Goal: Information Seeking & Learning: Learn about a topic

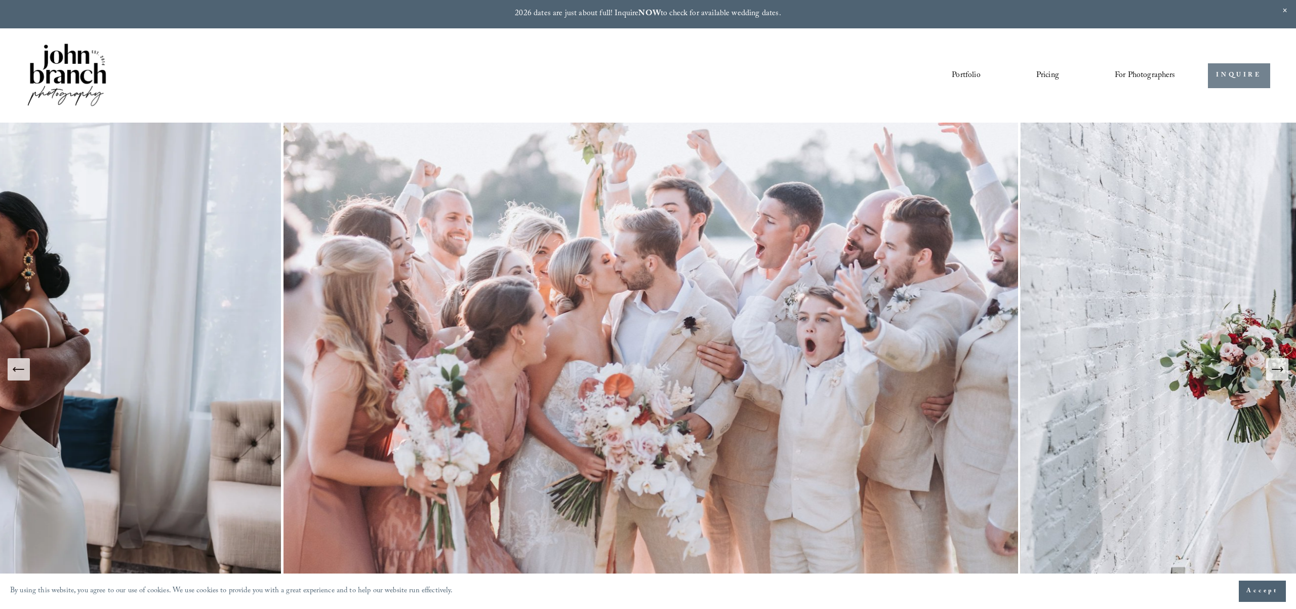
click at [1241, 76] on link "INQUIRE" at bounding box center [1239, 75] width 62 height 25
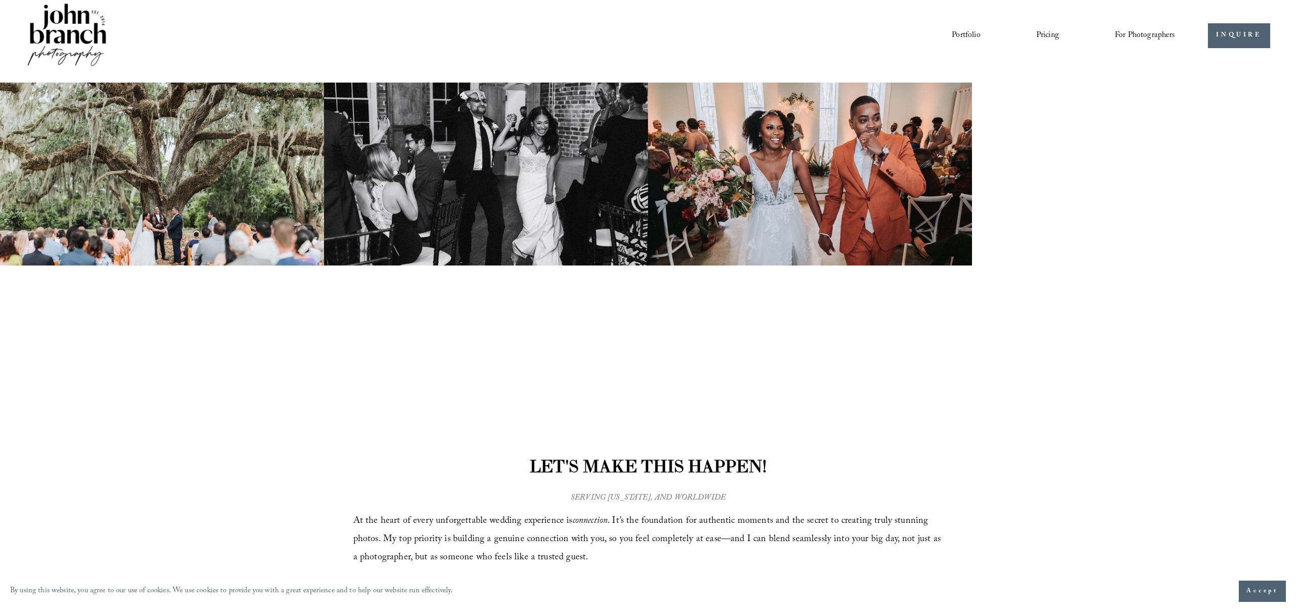
scroll to position [41, 0]
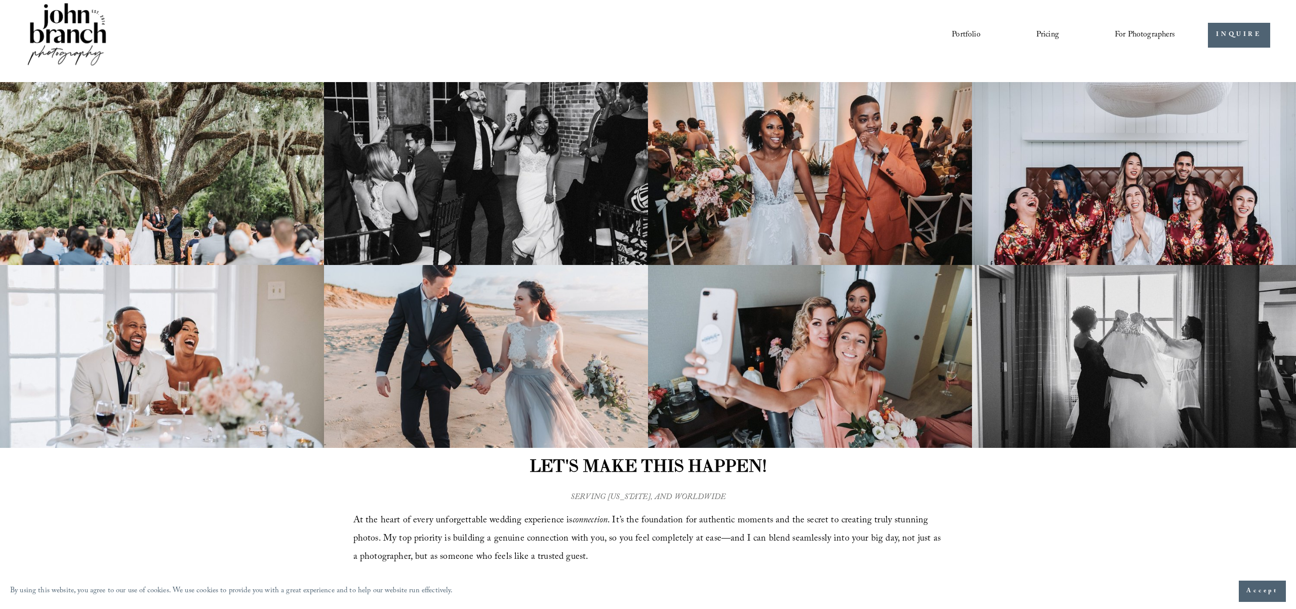
click at [971, 33] on link "Portfolio" at bounding box center [966, 34] width 28 height 17
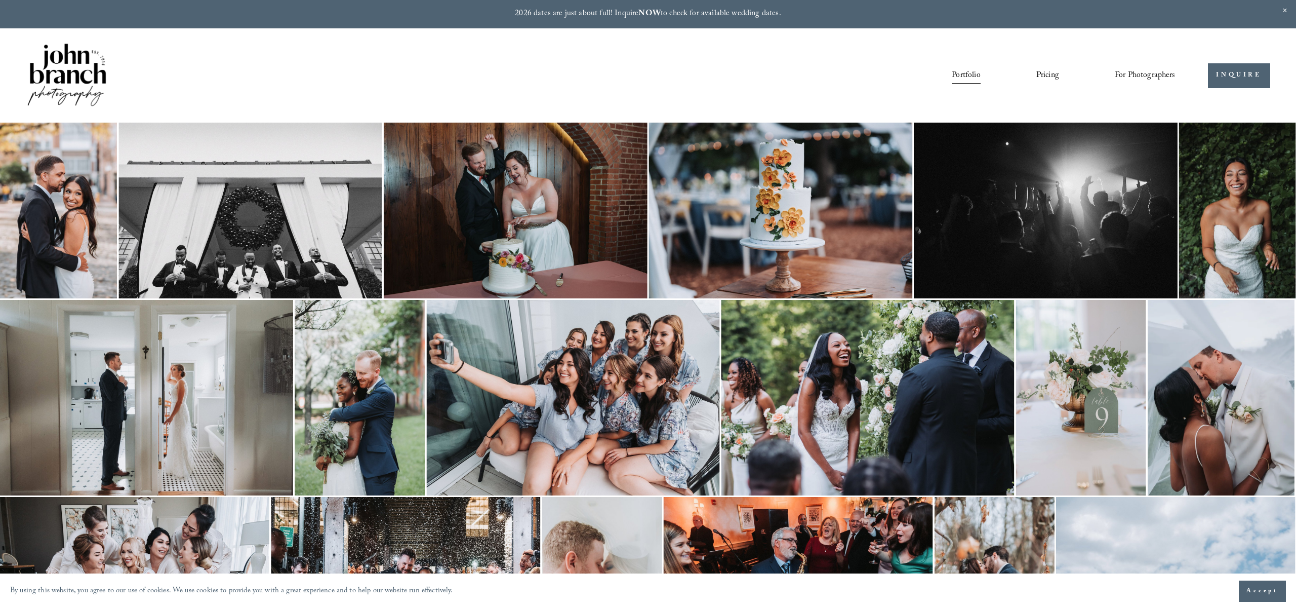
click at [1047, 74] on link "Pricing" at bounding box center [1047, 75] width 23 height 17
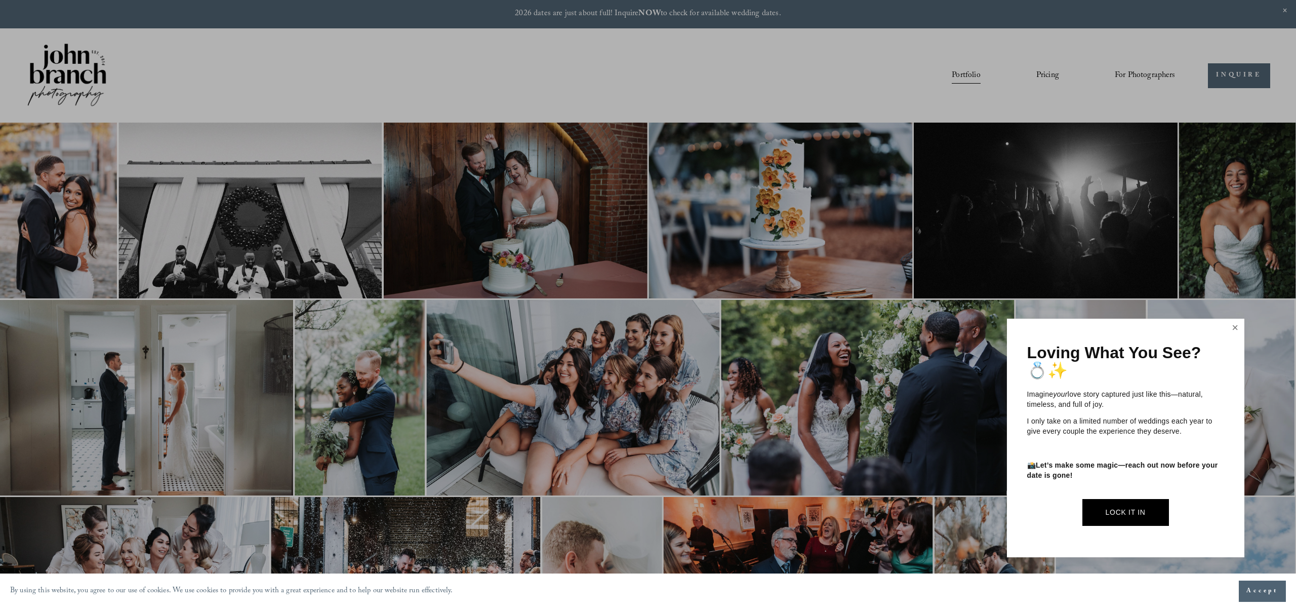
click at [1235, 327] on link "Close" at bounding box center [1235, 328] width 15 height 16
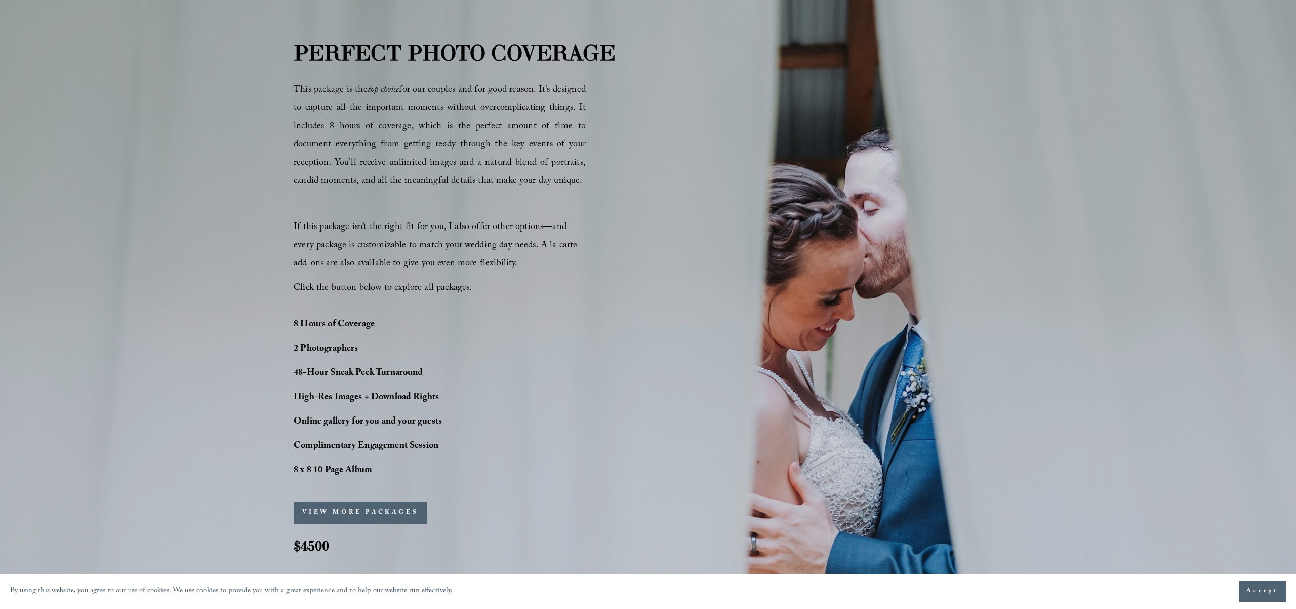
scroll to position [739, 0]
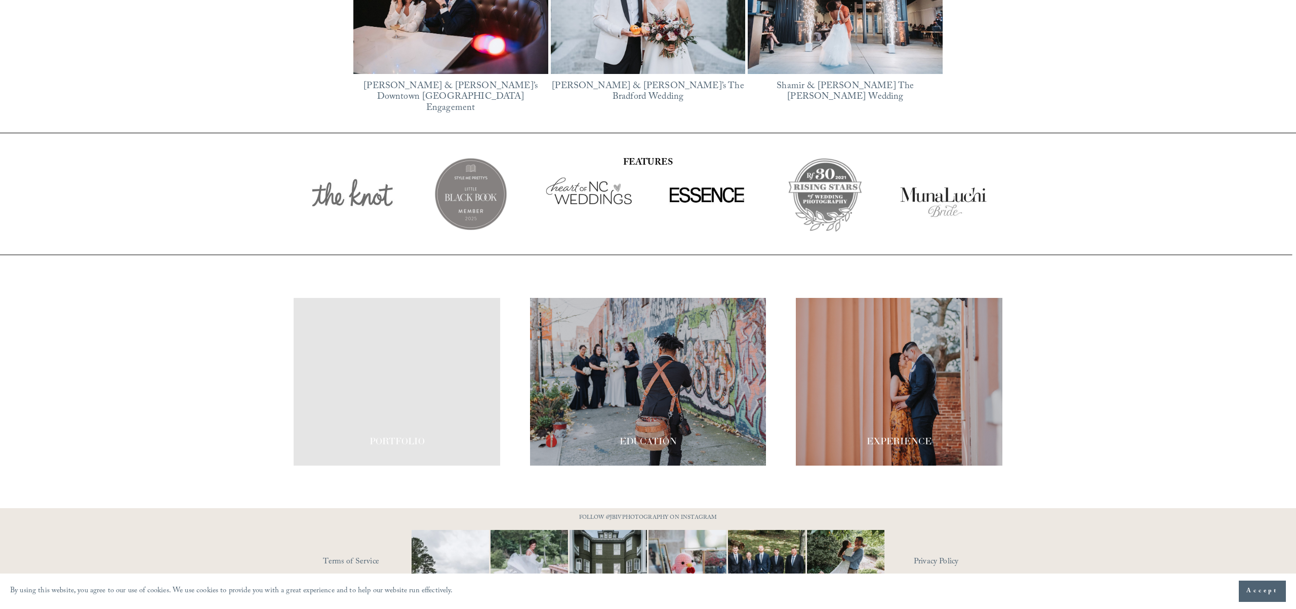
scroll to position [1883, 0]
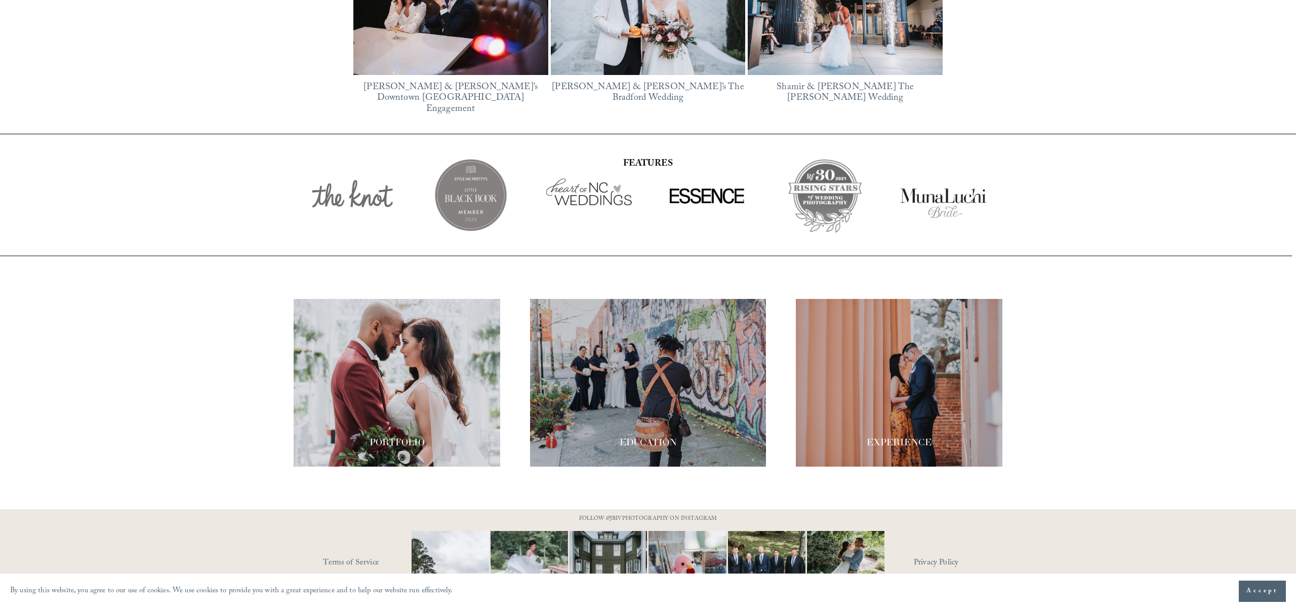
click at [1258, 595] on span "Accept" at bounding box center [1263, 591] width 32 height 10
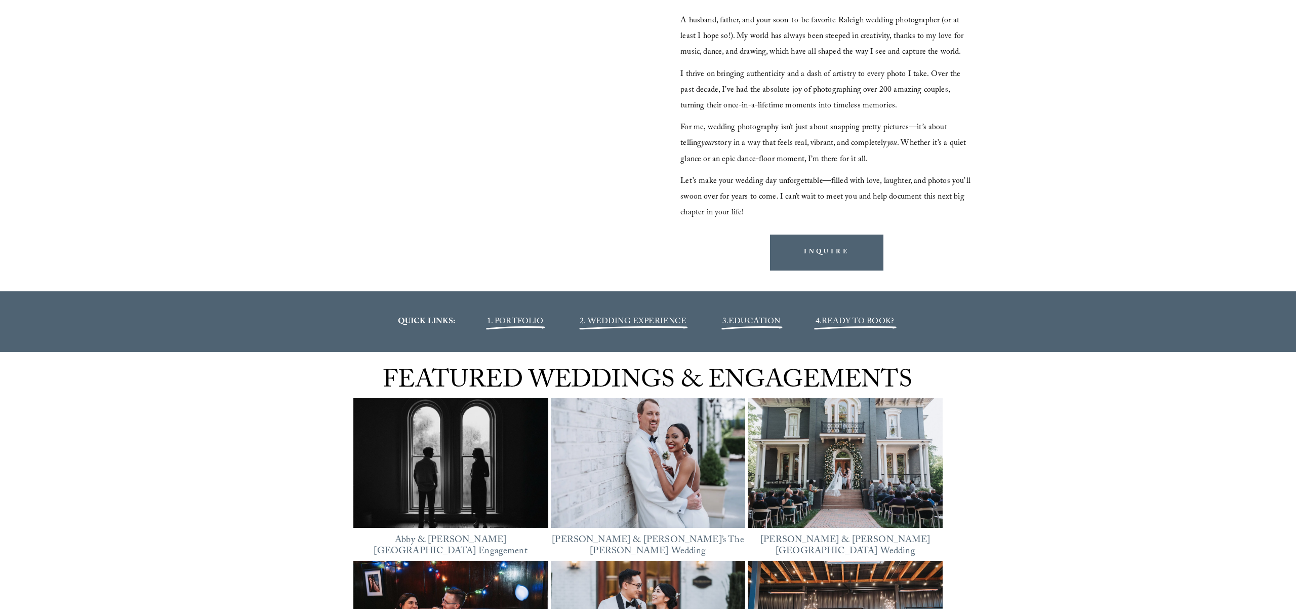
scroll to position [1219, 0]
